Goal: Information Seeking & Learning: Learn about a topic

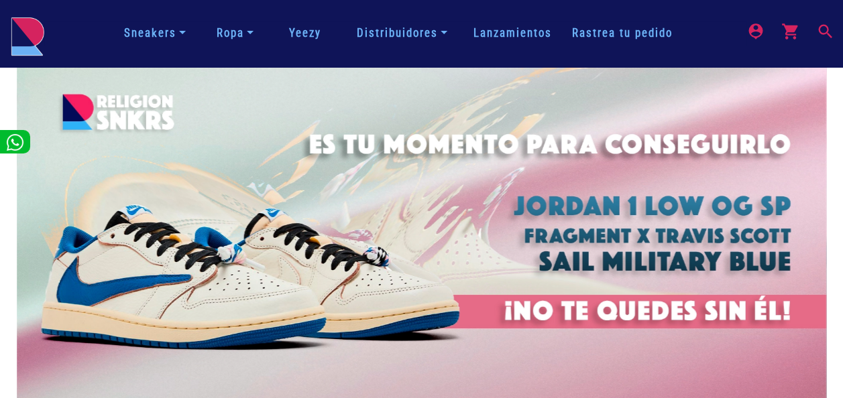
click at [507, 17] on div "Sneakers Hombre Mujer Niños Todos Artículos de limpieza Ropa Chamarras y Hoodie…" at bounding box center [422, 34] width 822 height 34
click at [504, 32] on link "Lanzamientos" at bounding box center [512, 33] width 99 height 17
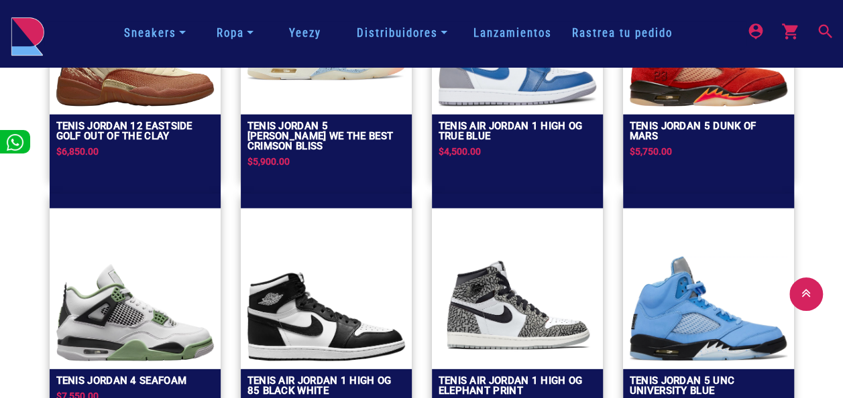
scroll to position [1878, 0]
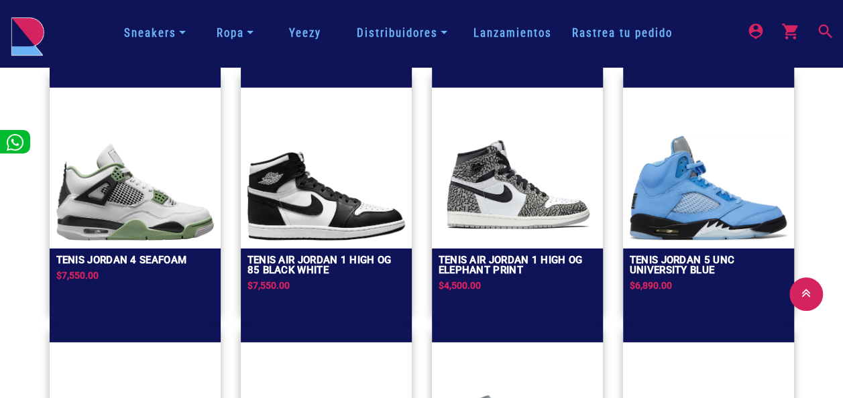
click at [492, 35] on link "Lanzamientos" at bounding box center [512, 33] width 99 height 17
click at [487, 25] on link "Lanzamientos" at bounding box center [512, 33] width 99 height 17
click at [830, 27] on mat-icon "search" at bounding box center [824, 30] width 16 height 16
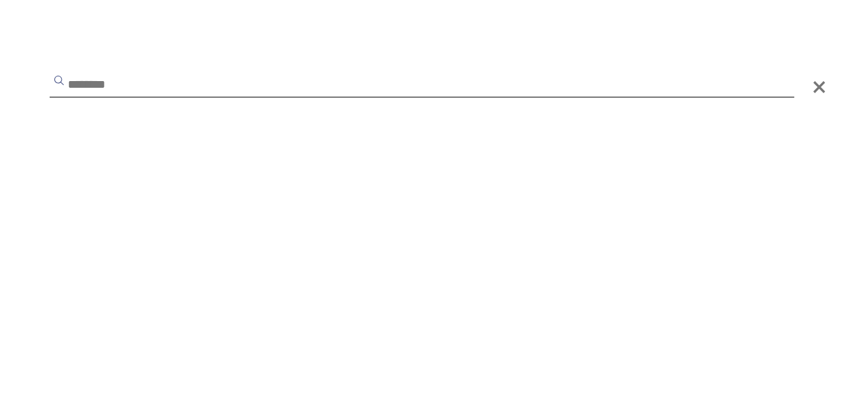
click at [202, 93] on input "text" at bounding box center [422, 86] width 745 height 24
type input "******"
click at [52, 74] on button "submit" at bounding box center [58, 80] width 13 height 13
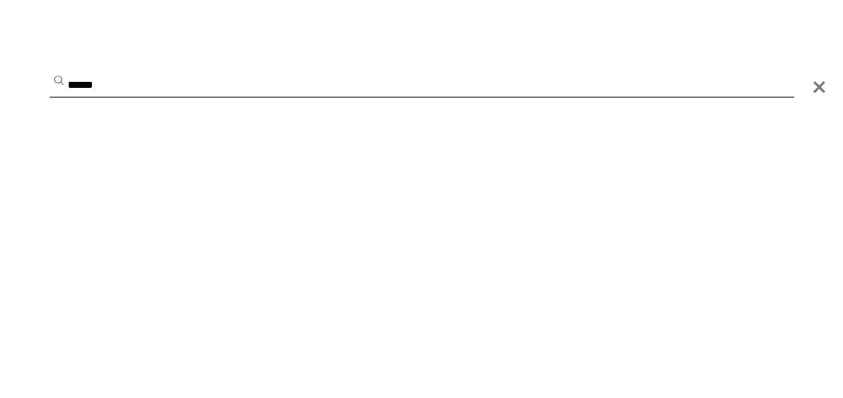
click at [52, 74] on button "submit" at bounding box center [58, 80] width 13 height 13
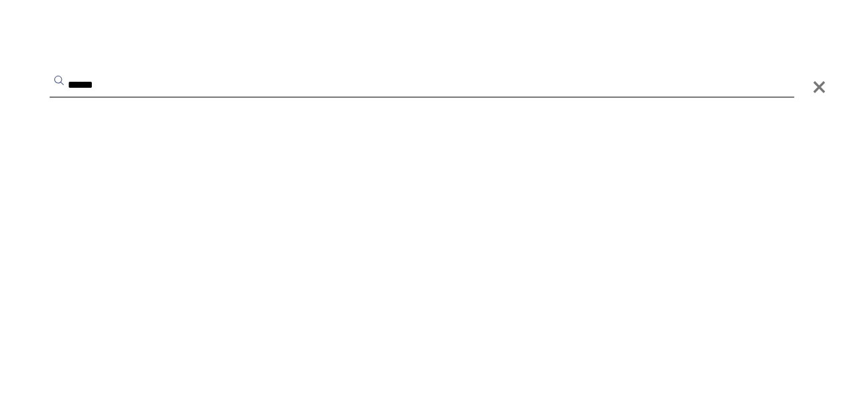
click at [52, 74] on button "submit" at bounding box center [58, 80] width 13 height 13
